Goal: Task Accomplishment & Management: Use online tool/utility

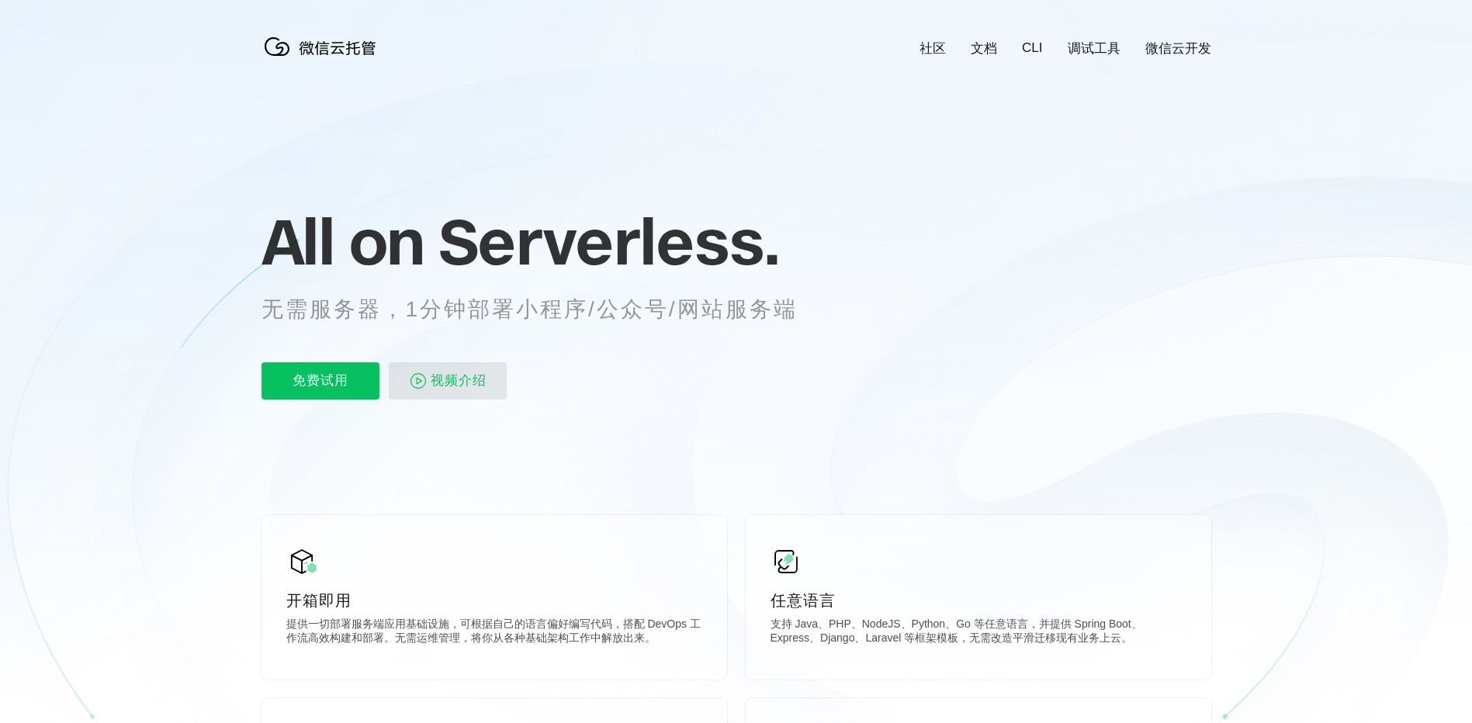
click at [448, 391] on span "视频介绍" at bounding box center [459, 380] width 56 height 37
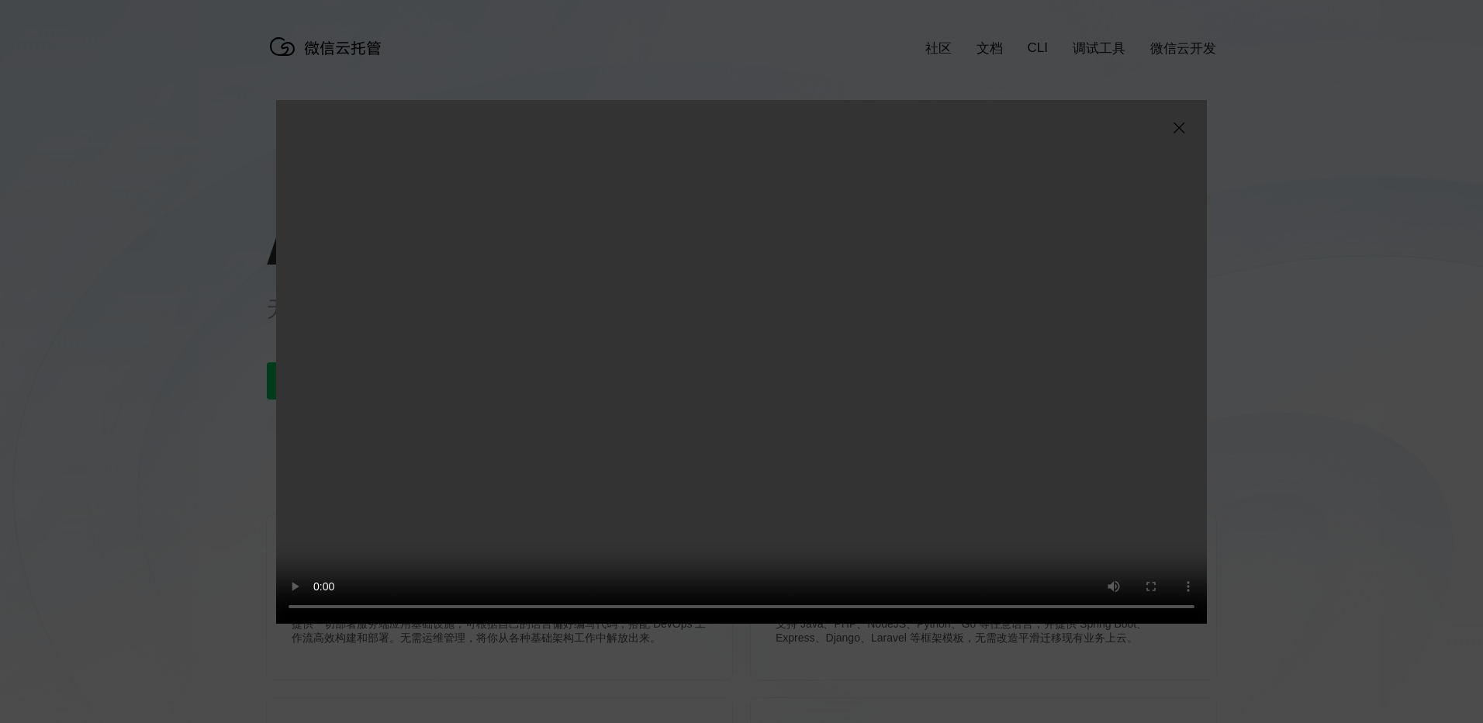
click at [1180, 130] on img at bounding box center [1179, 128] width 19 height 19
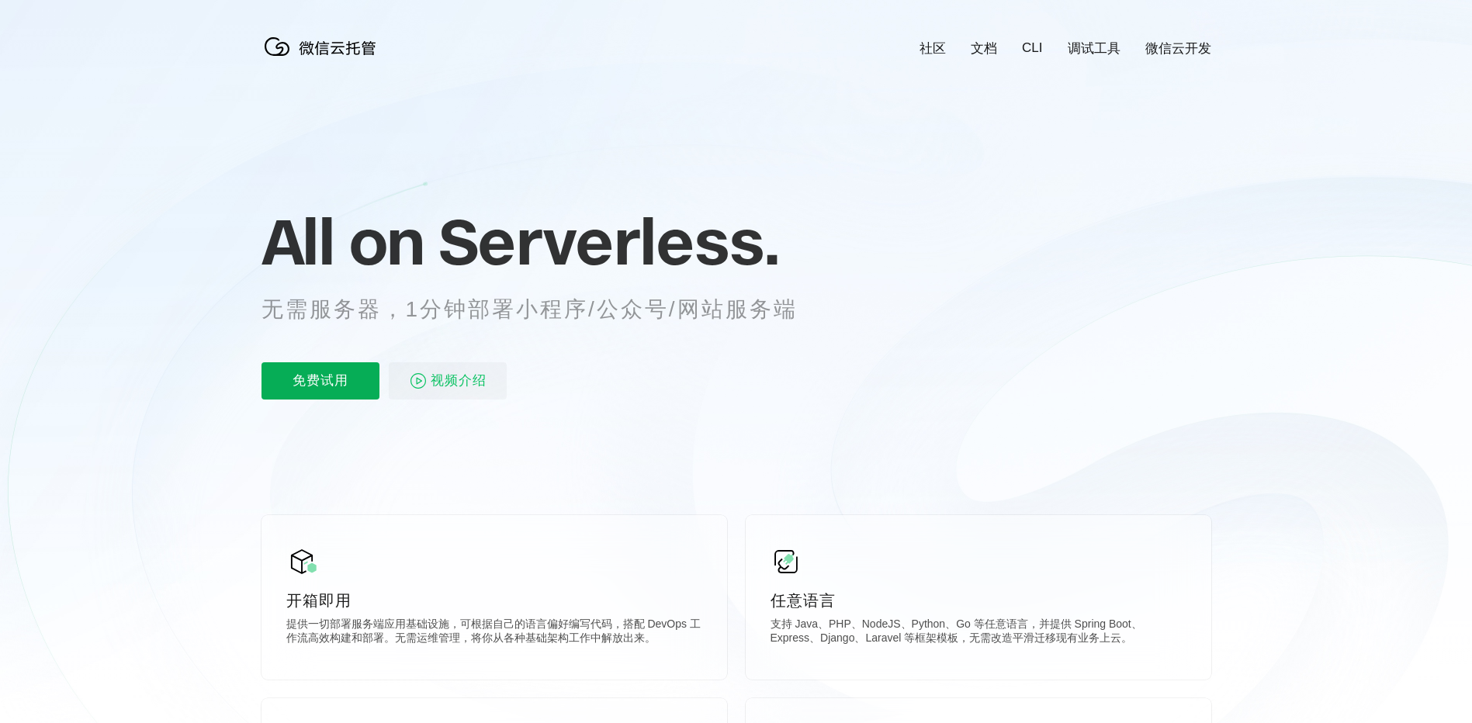
click at [289, 389] on p "免费试用" at bounding box center [320, 380] width 118 height 37
click at [675, 157] on icon at bounding box center [735, 419] width 1489 height 838
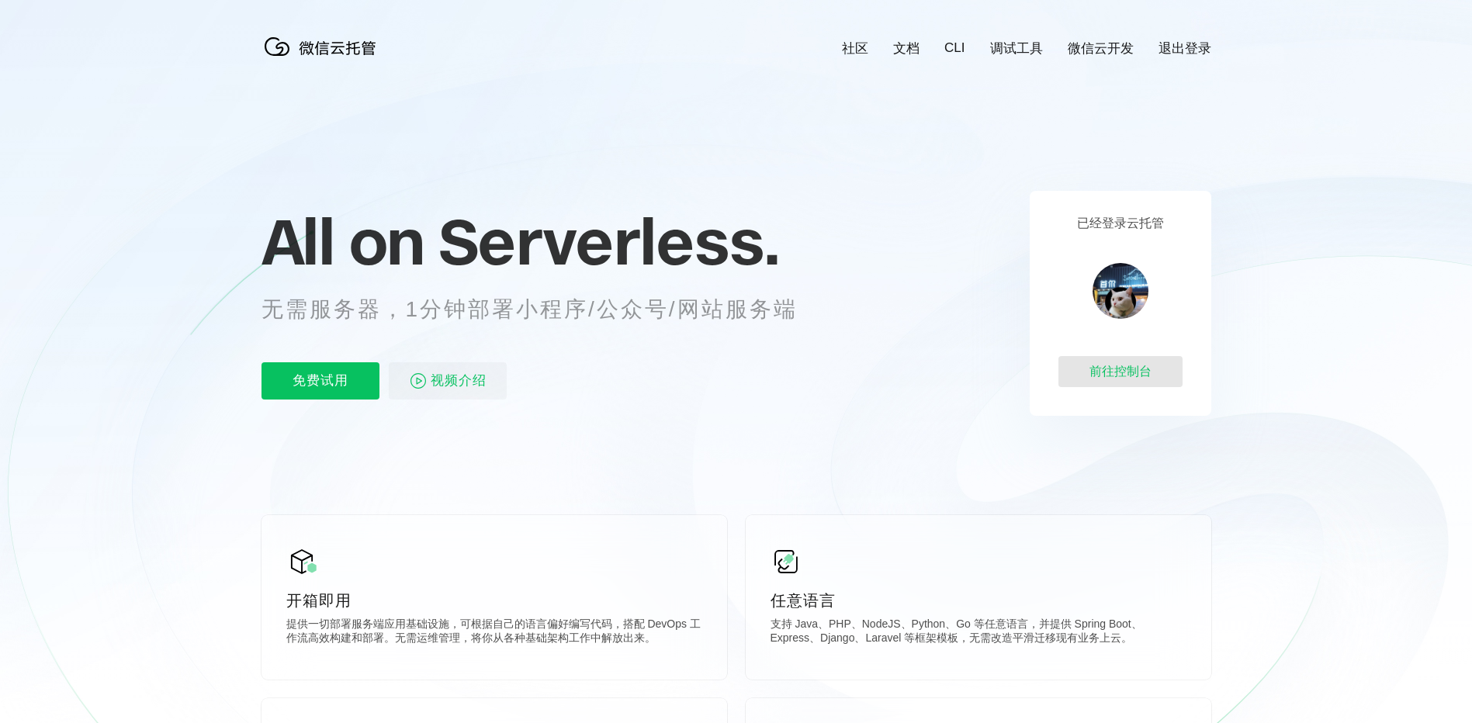
click at [1131, 372] on div "前往控制台" at bounding box center [1120, 371] width 124 height 31
